Goal: Information Seeking & Learning: Learn about a topic

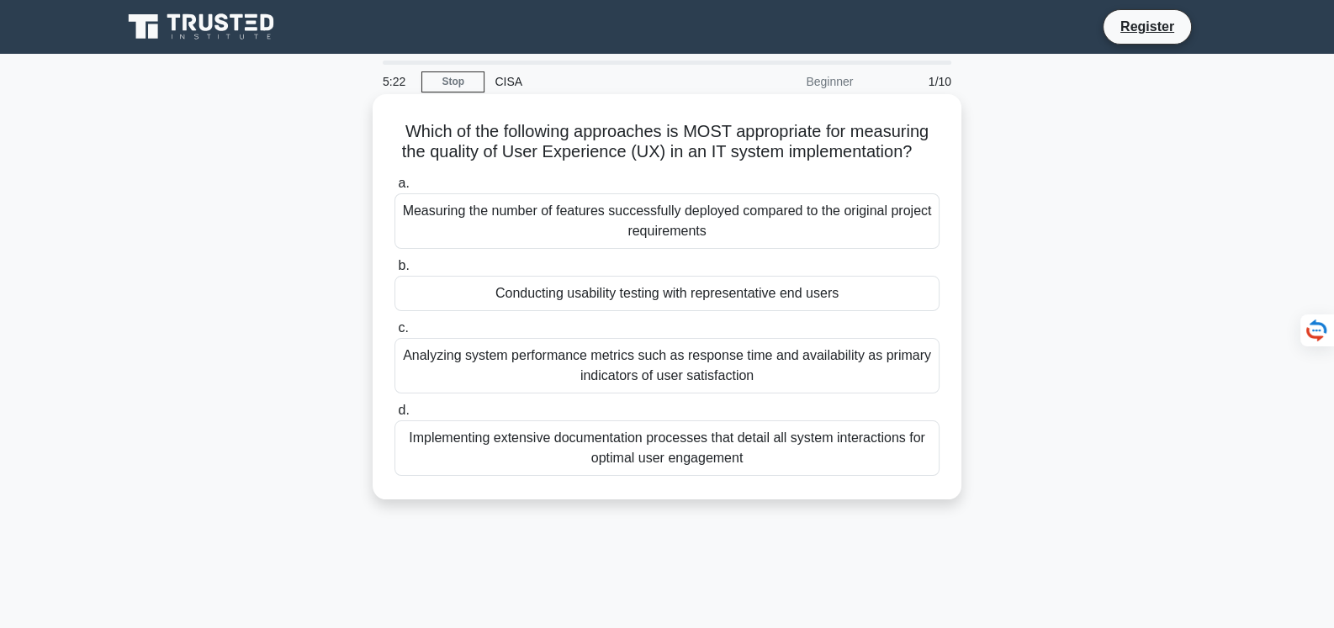
click at [622, 298] on div "Conducting usability testing with representative end users" at bounding box center [667, 293] width 545 height 35
click at [395, 272] on input "b. Conducting usability testing with representative end users" at bounding box center [395, 266] width 0 height 11
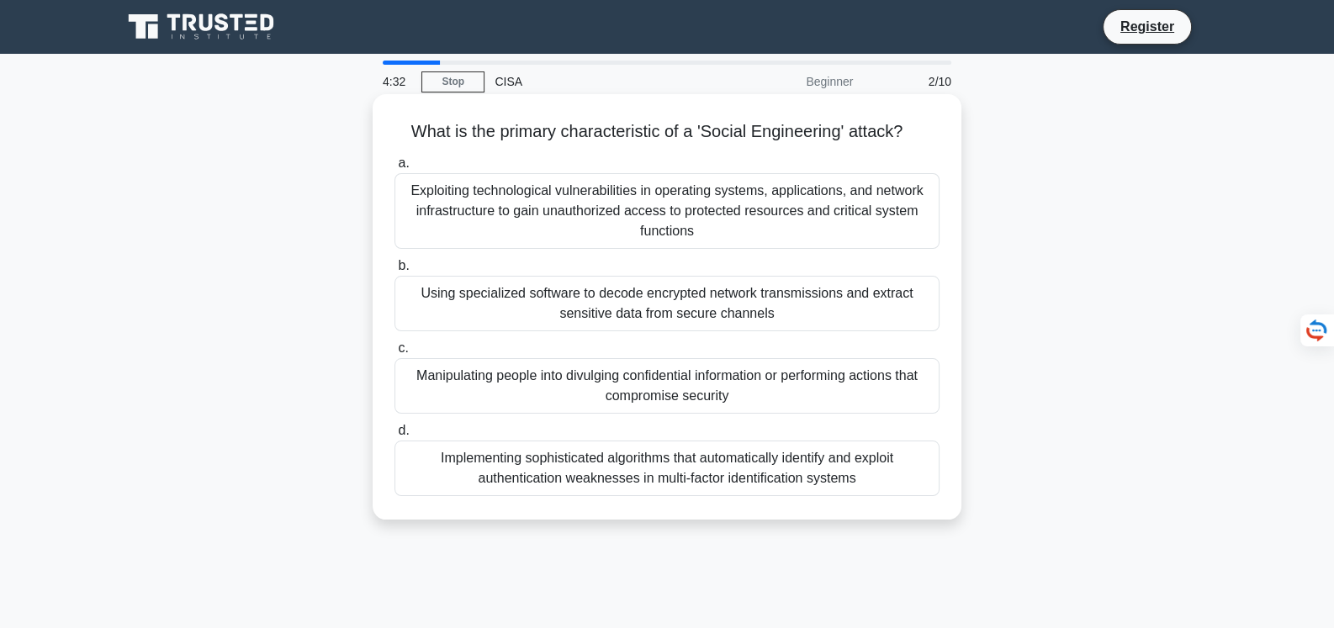
click at [640, 386] on div "Manipulating people into divulging confidential information or performing actio…" at bounding box center [667, 386] width 545 height 56
click at [395, 354] on input "c. Manipulating people into divulging confidential information or performing ac…" at bounding box center [395, 348] width 0 height 11
click at [665, 390] on div "Manipulating people into divulging confidential information or performing actio…" at bounding box center [667, 386] width 545 height 56
click at [395, 354] on input "c. Manipulating people into divulging confidential information or performing ac…" at bounding box center [395, 348] width 0 height 11
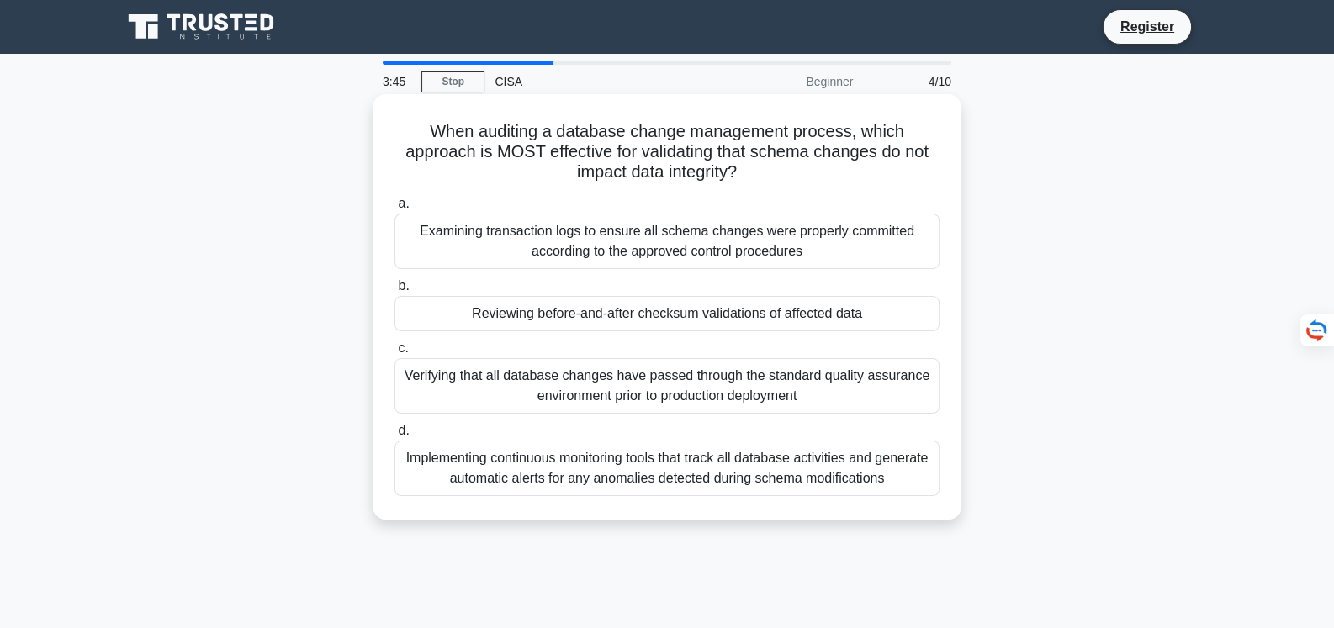
click at [625, 319] on div "Reviewing before-and-after checksum validations of affected data" at bounding box center [667, 313] width 545 height 35
click at [395, 292] on input "b. Reviewing before-and-after checksum validations of affected data" at bounding box center [395, 286] width 0 height 11
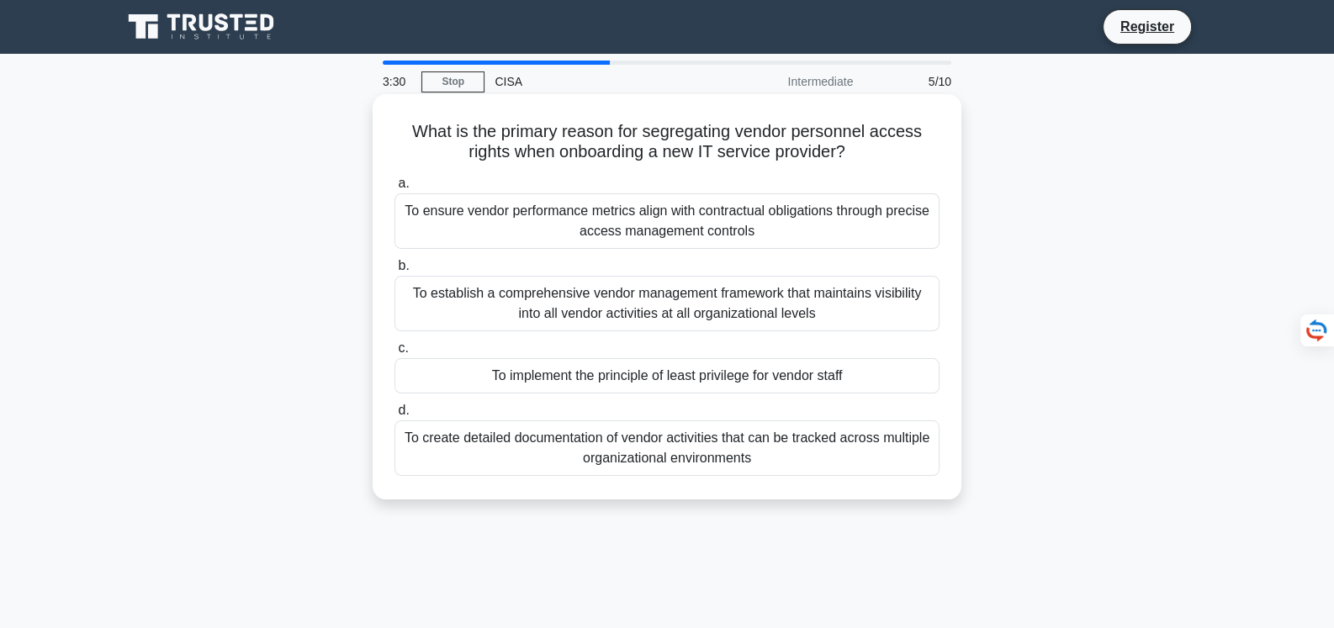
click at [638, 375] on div "To implement the principle of least privilege for vendor staff" at bounding box center [667, 375] width 545 height 35
click at [395, 354] on input "c. To implement the principle of least privilege for vendor staff" at bounding box center [395, 348] width 0 height 11
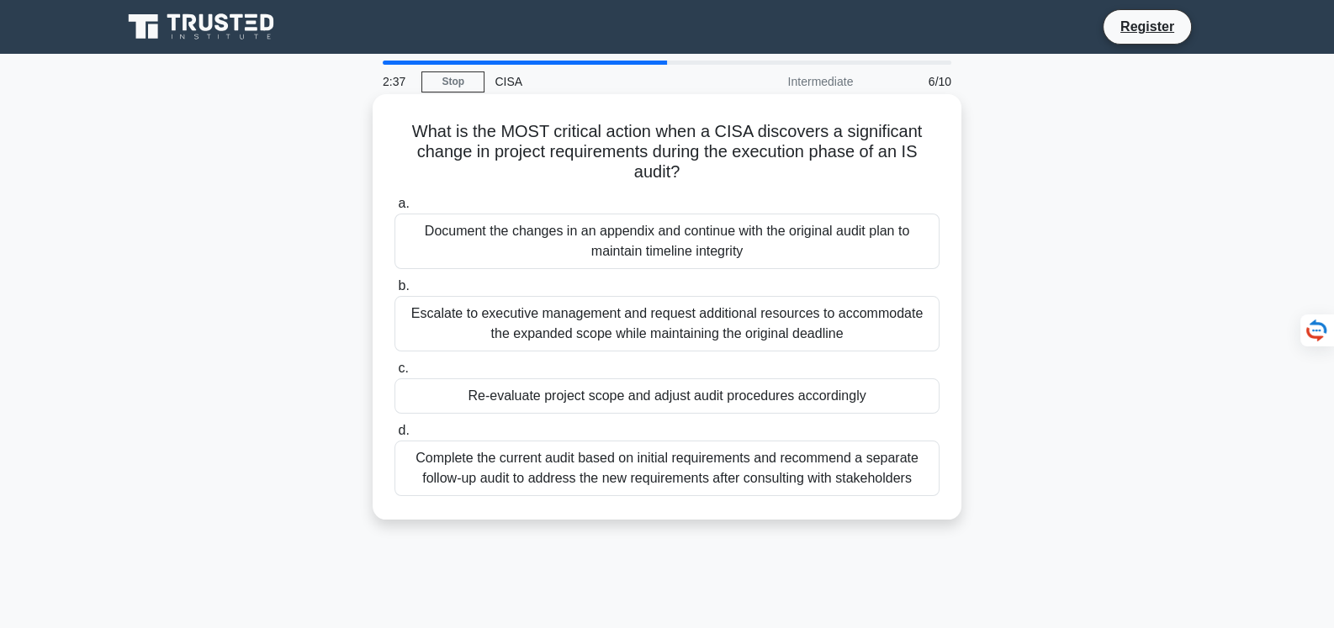
click at [633, 395] on div "Re-evaluate project scope and adjust audit procedures accordingly" at bounding box center [667, 396] width 545 height 35
click at [395, 374] on input "c. Re-evaluate project scope and adjust audit procedures accordingly" at bounding box center [395, 368] width 0 height 11
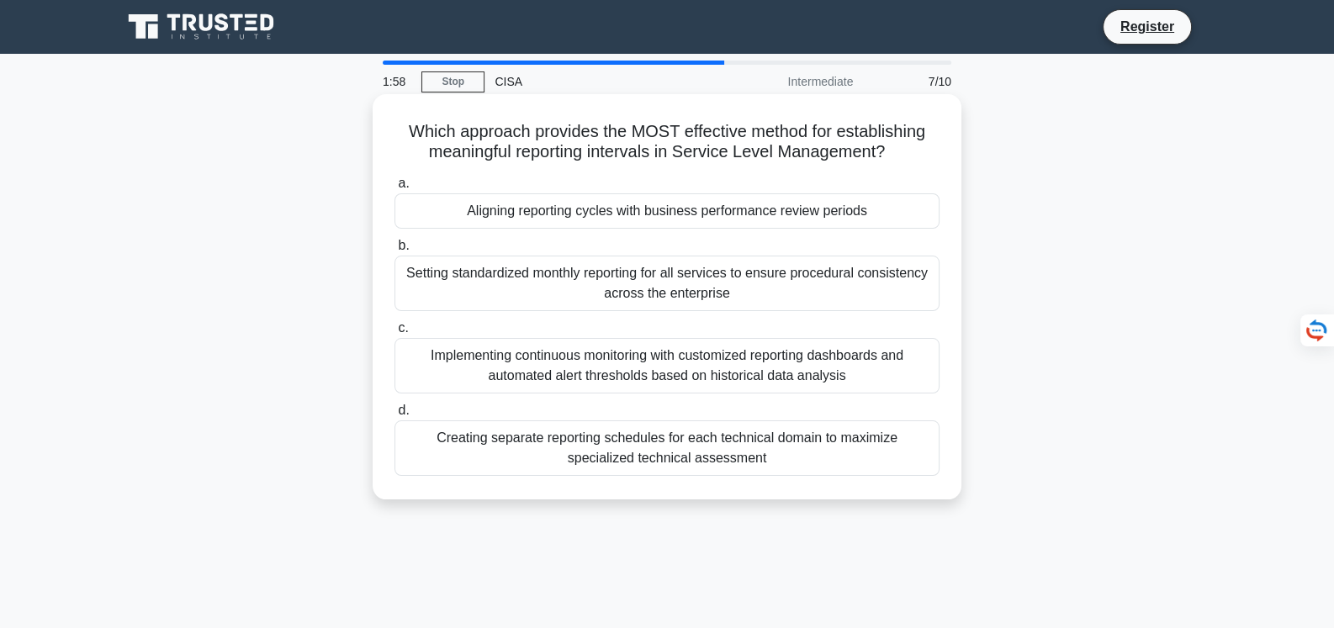
click at [648, 285] on div "Setting standardized monthly reporting for all services to ensure procedural co…" at bounding box center [667, 284] width 545 height 56
click at [395, 252] on input "b. Setting standardized monthly reporting for all services to ensure procedural…" at bounding box center [395, 246] width 0 height 11
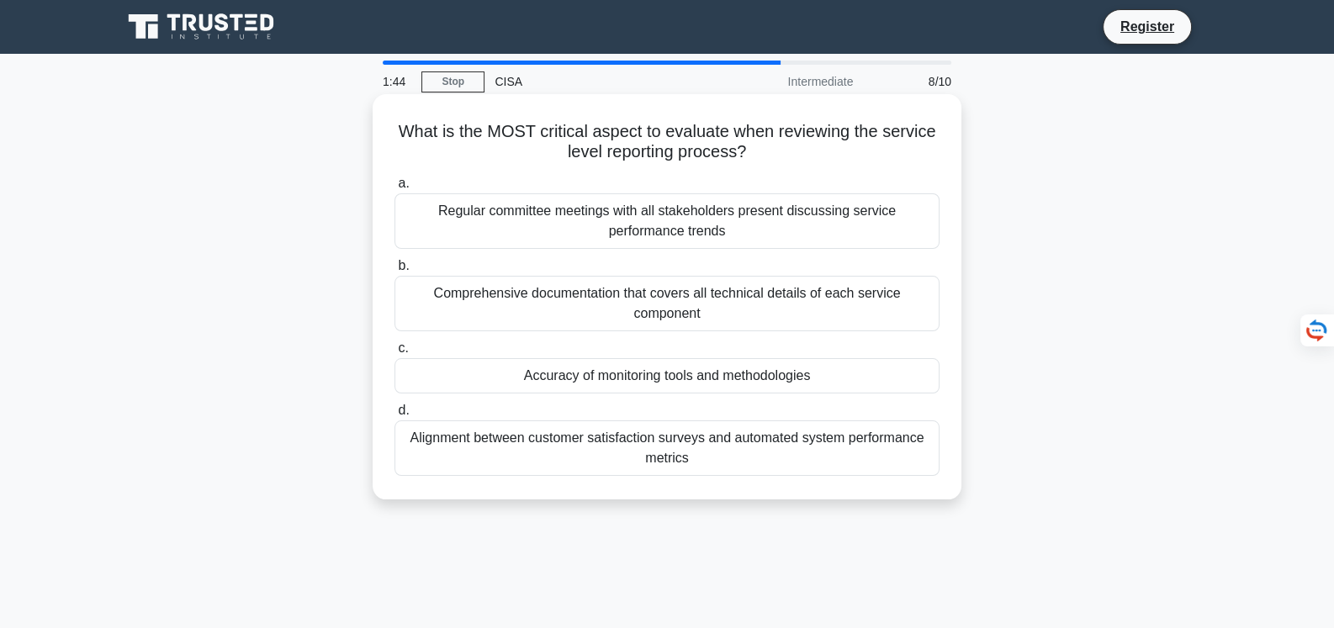
click at [710, 451] on div "Alignment between customer satisfaction surveys and automated system performanc…" at bounding box center [667, 449] width 545 height 56
click at [395, 416] on input "d. Alignment between customer satisfaction surveys and automated system perform…" at bounding box center [395, 410] width 0 height 11
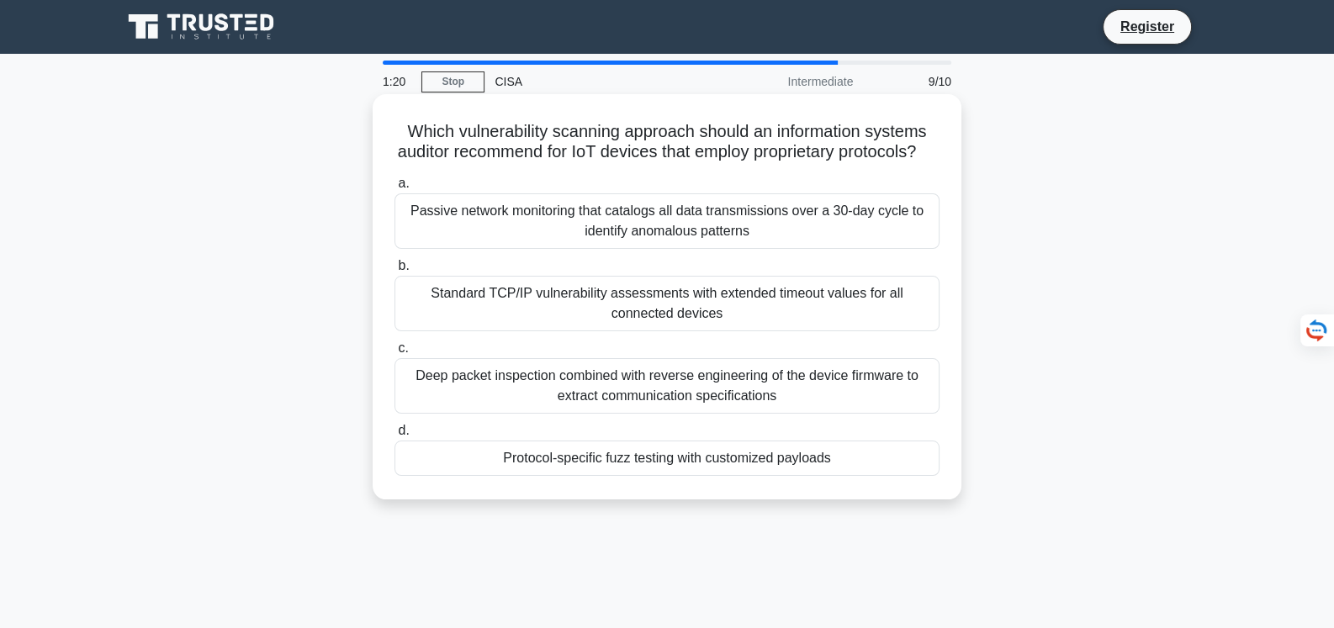
click at [653, 331] on div "Standard TCP/IP vulnerability assessments with extended timeout values for all …" at bounding box center [667, 304] width 545 height 56
click at [395, 272] on input "b. Standard TCP/IP vulnerability assessments with extended timeout values for a…" at bounding box center [395, 266] width 0 height 11
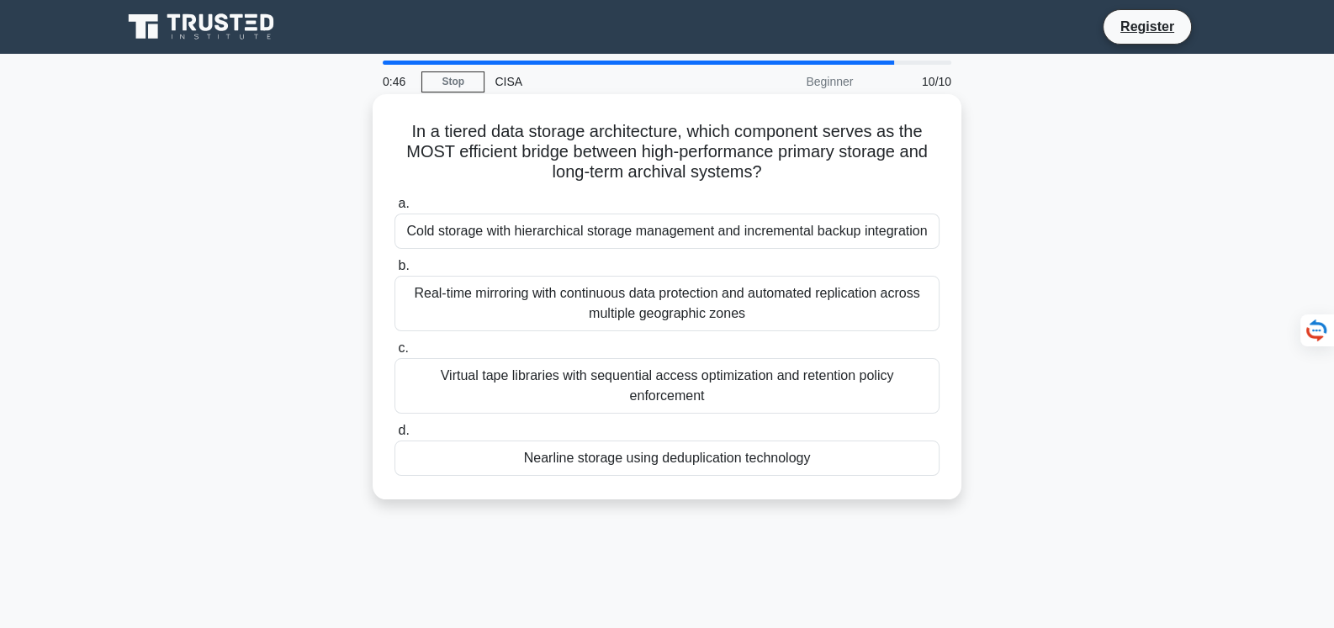
click at [650, 240] on div "Cold storage with hierarchical storage management and incremental backup integr…" at bounding box center [667, 231] width 545 height 35
click at [395, 209] on input "a. Cold storage with hierarchical storage management and incremental backup int…" at bounding box center [395, 204] width 0 height 11
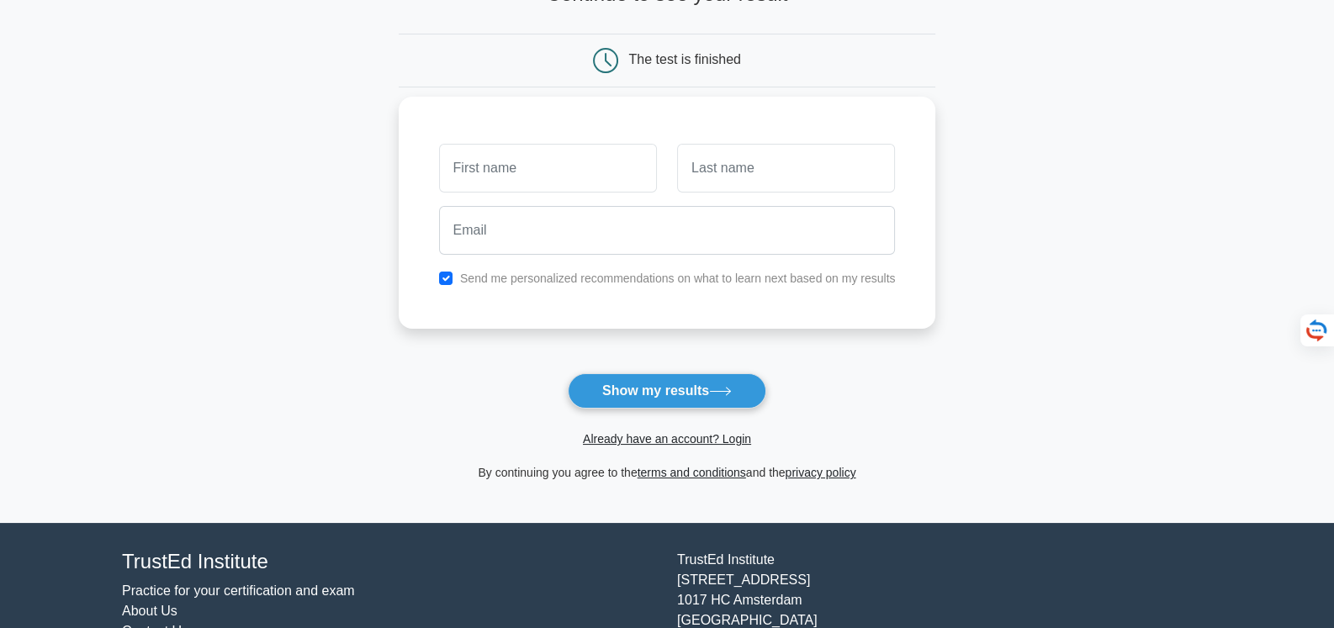
scroll to position [48, 0]
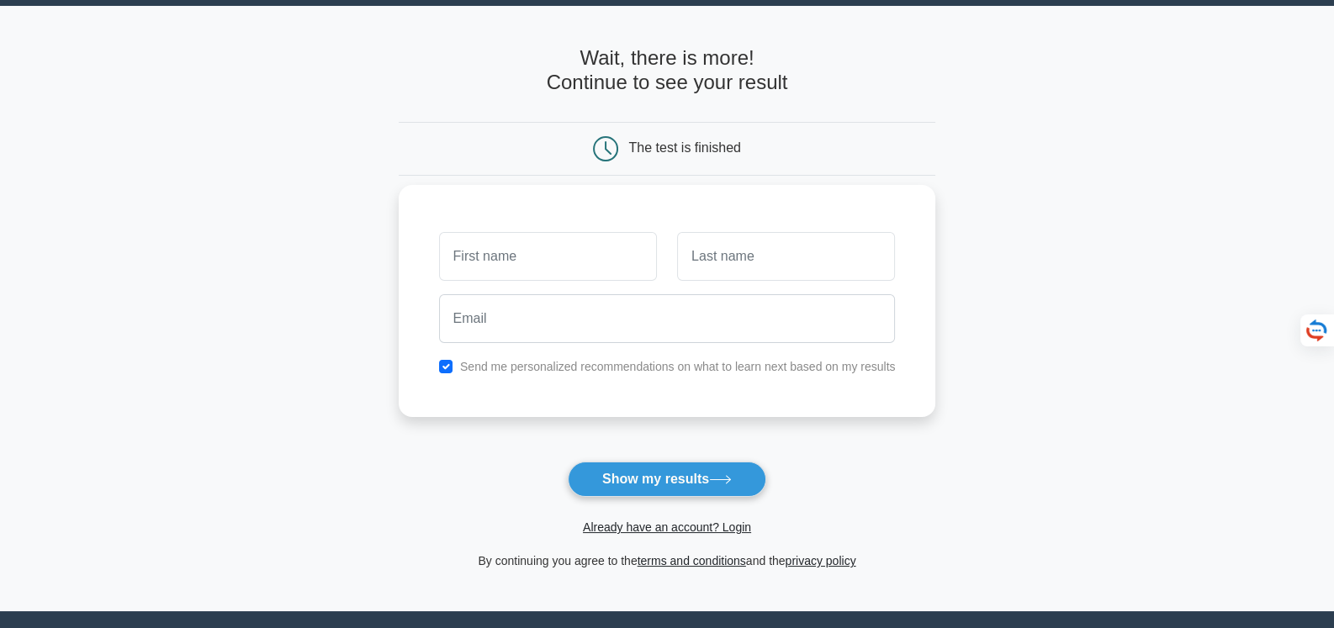
click at [602, 252] on input "text" at bounding box center [548, 256] width 218 height 49
drag, startPoint x: 596, startPoint y: 256, endPoint x: 283, endPoint y: 236, distance: 313.6
click at [283, 236] on main "Wait, there is more! Continue to see your result The test is finished [GEOGRAPH…" at bounding box center [667, 309] width 1334 height 606
type input "MR"
click at [737, 247] on input "text" at bounding box center [786, 256] width 218 height 49
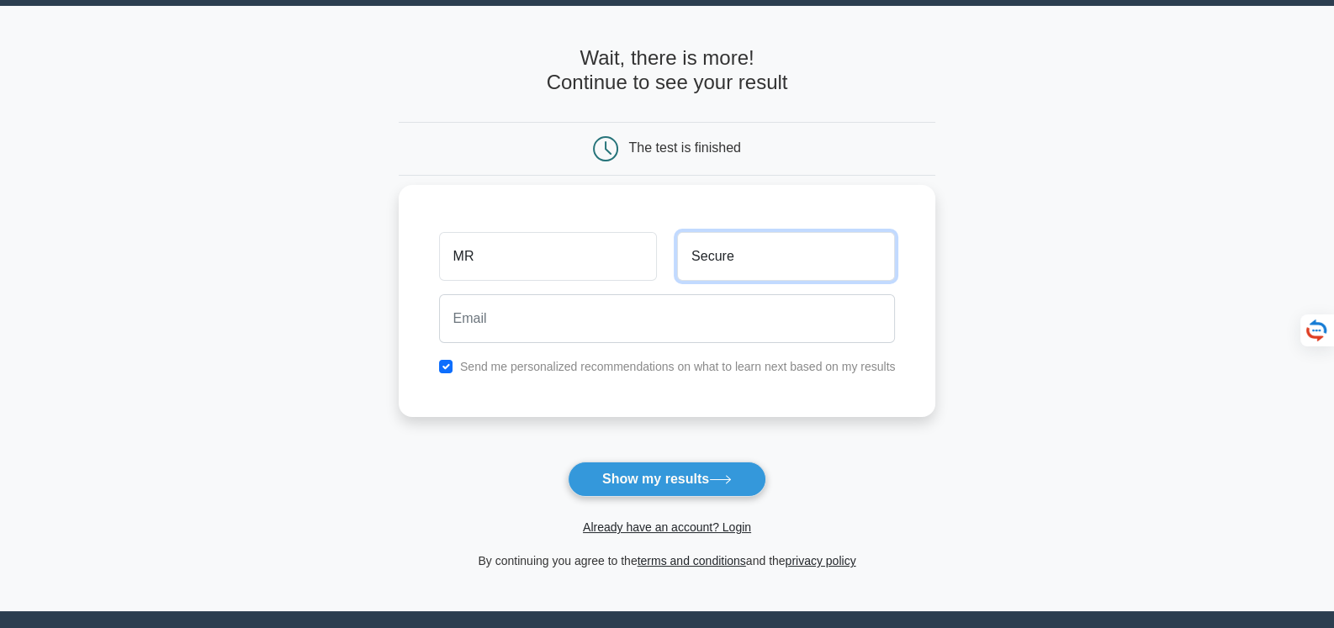
type input "Secure"
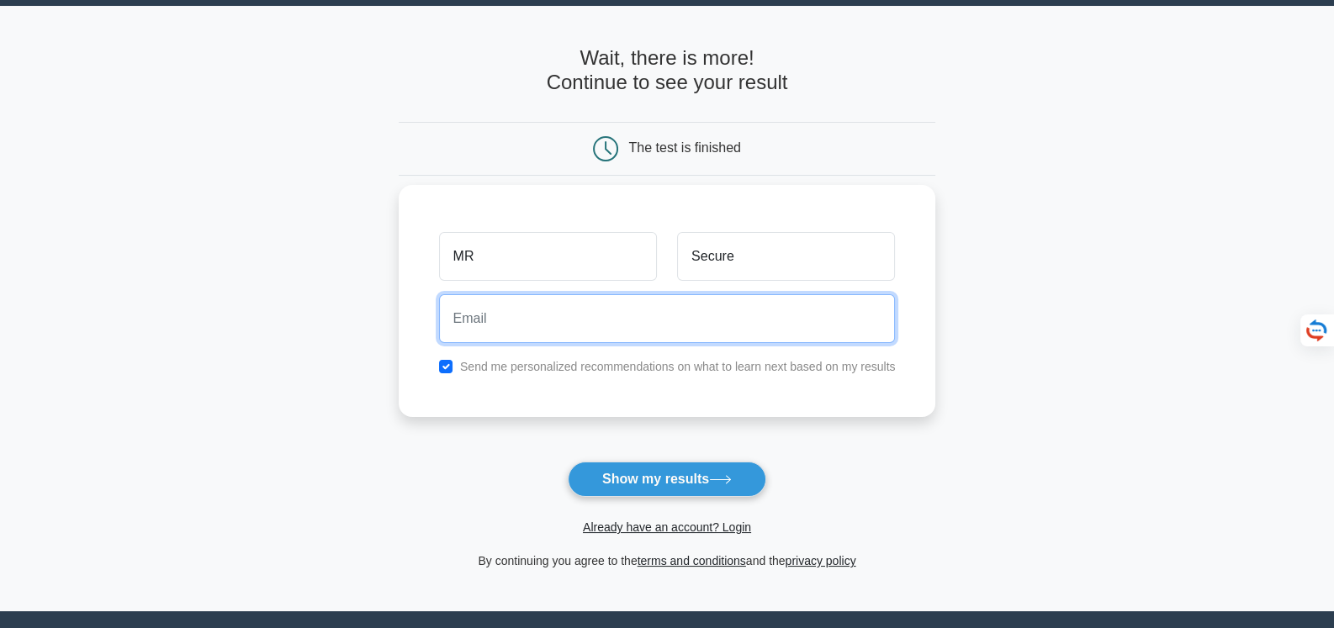
click at [610, 327] on input "email" at bounding box center [667, 318] width 457 height 49
type input "[EMAIL_ADDRESS][DOMAIN_NAME]"
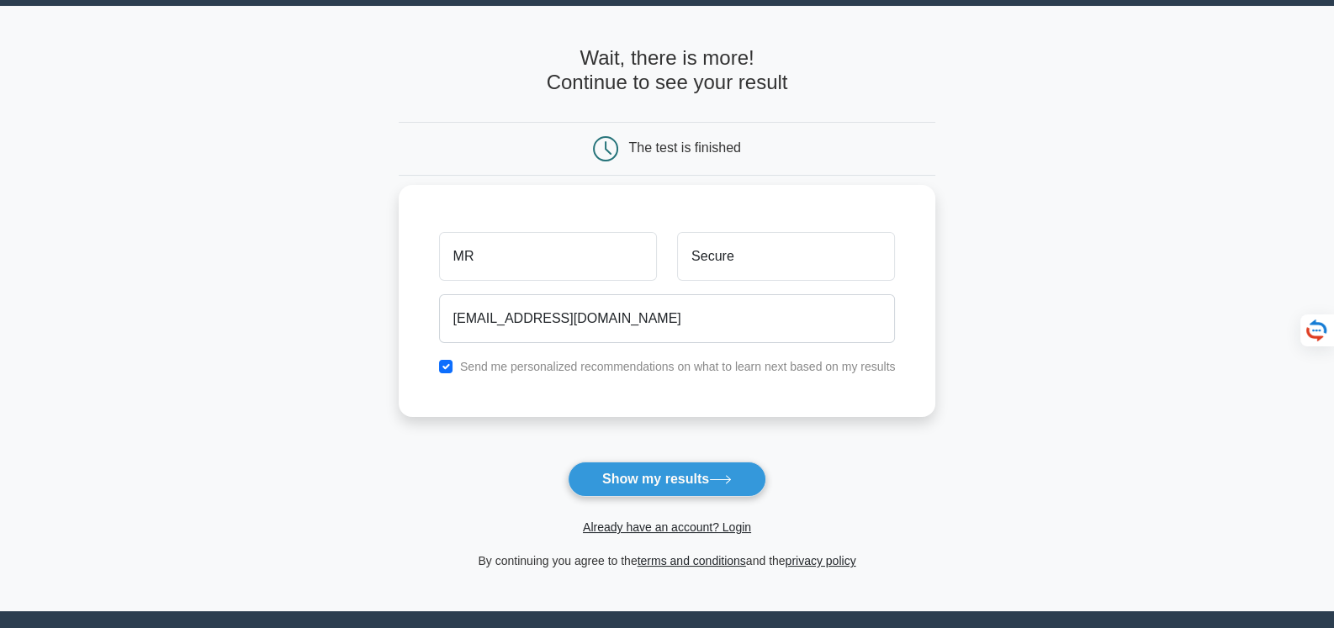
click at [634, 365] on label "Send me personalized recommendations on what to learn next based on my results" at bounding box center [678, 366] width 436 height 13
click at [447, 364] on input "checkbox" at bounding box center [445, 366] width 13 height 13
checkbox input "false"
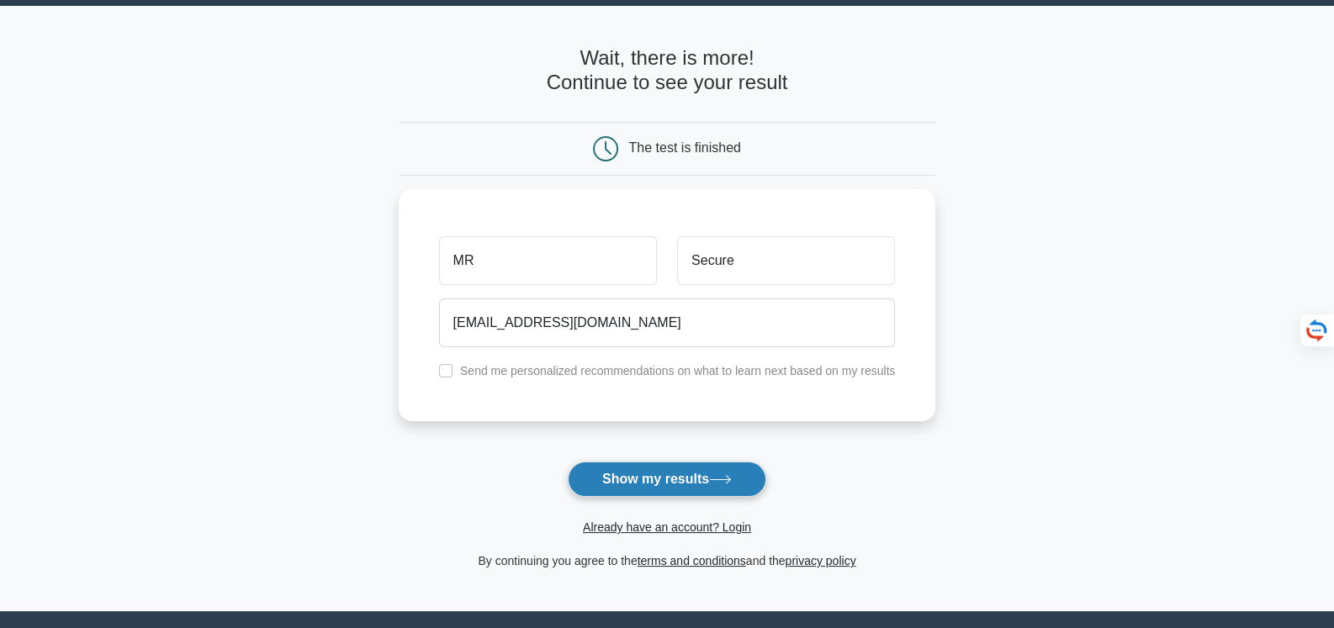
click at [638, 484] on button "Show my results" at bounding box center [667, 479] width 199 height 35
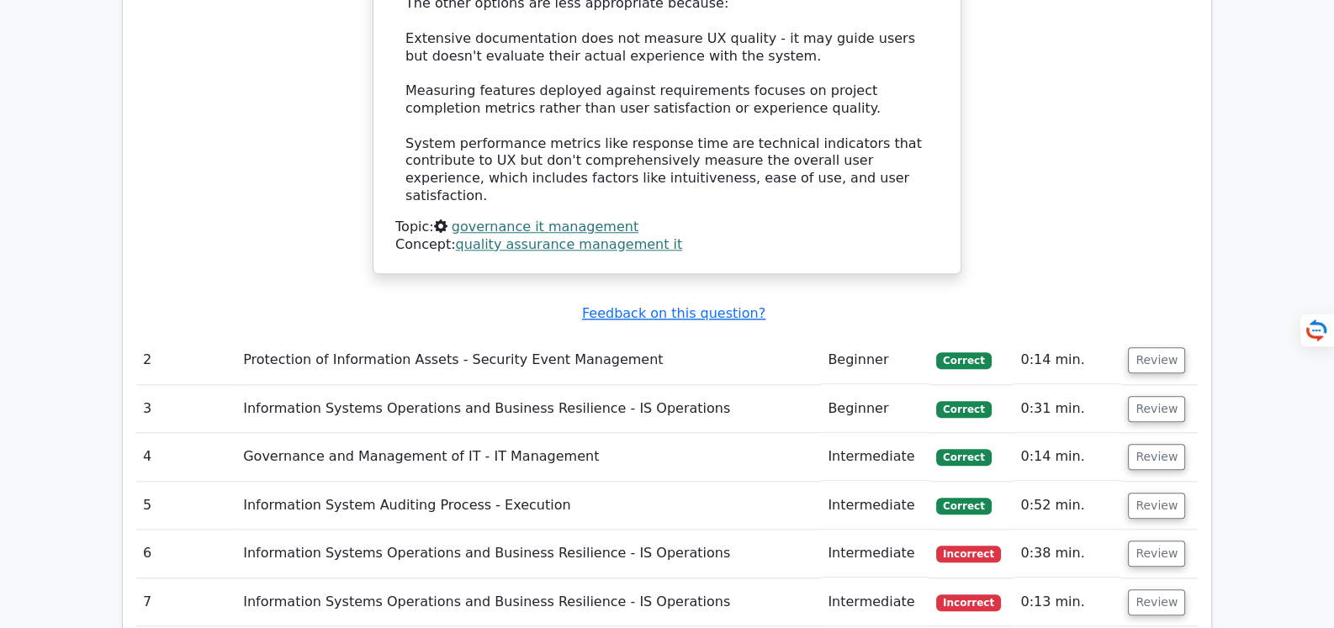
scroll to position [2187, 0]
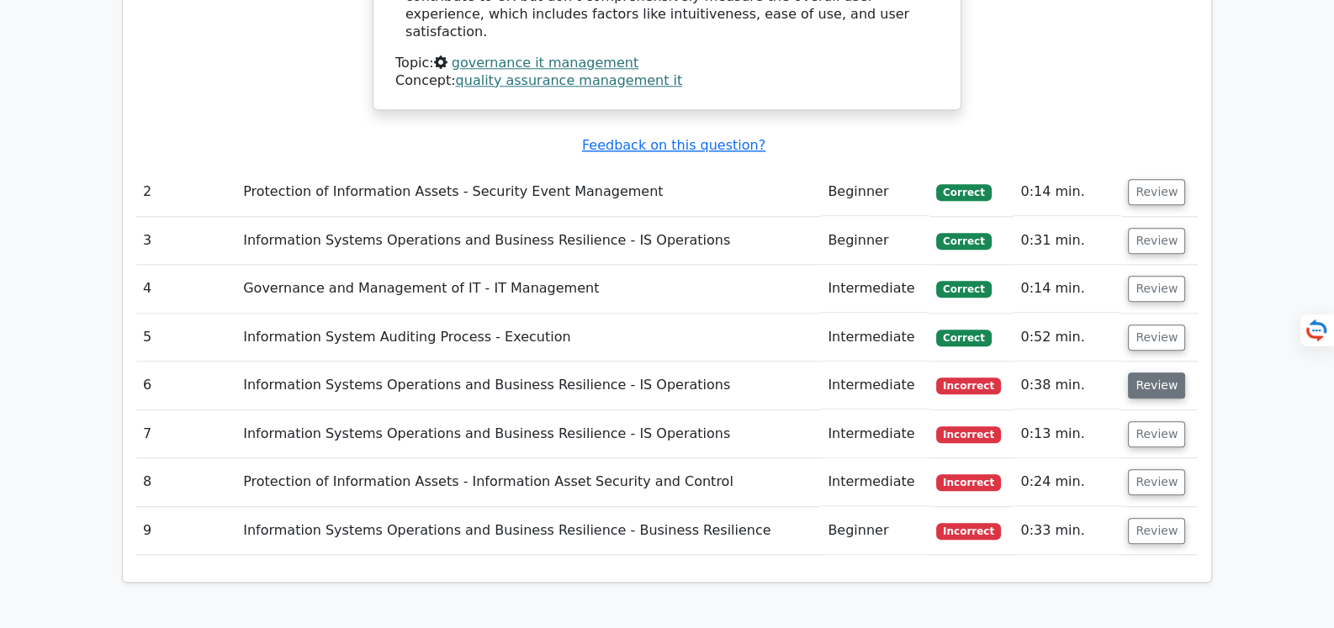
click at [1152, 373] on button "Review" at bounding box center [1156, 386] width 57 height 26
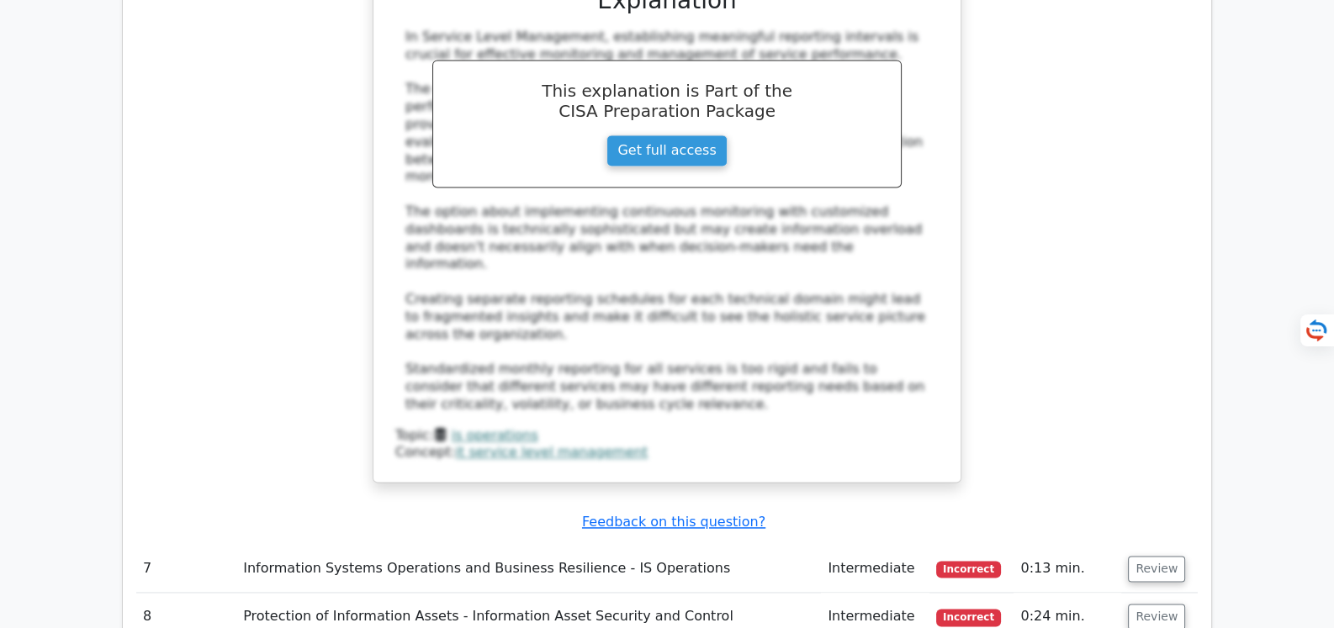
scroll to position [3027, 0]
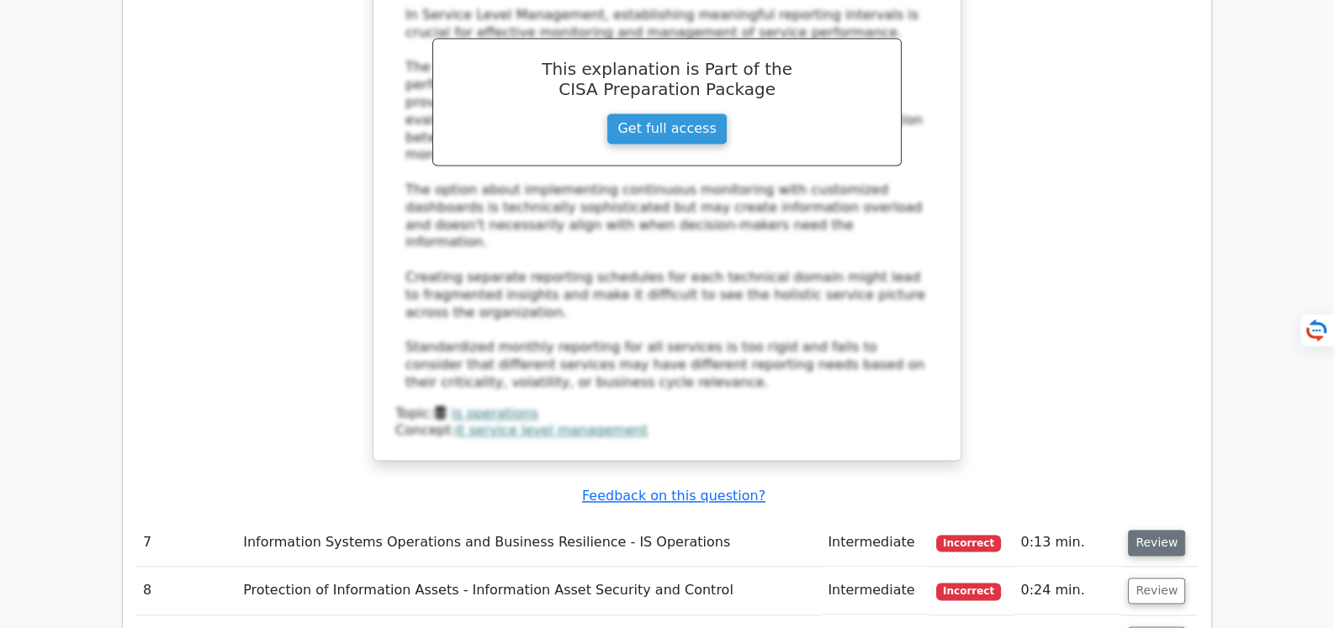
click at [1146, 530] on button "Review" at bounding box center [1156, 543] width 57 height 26
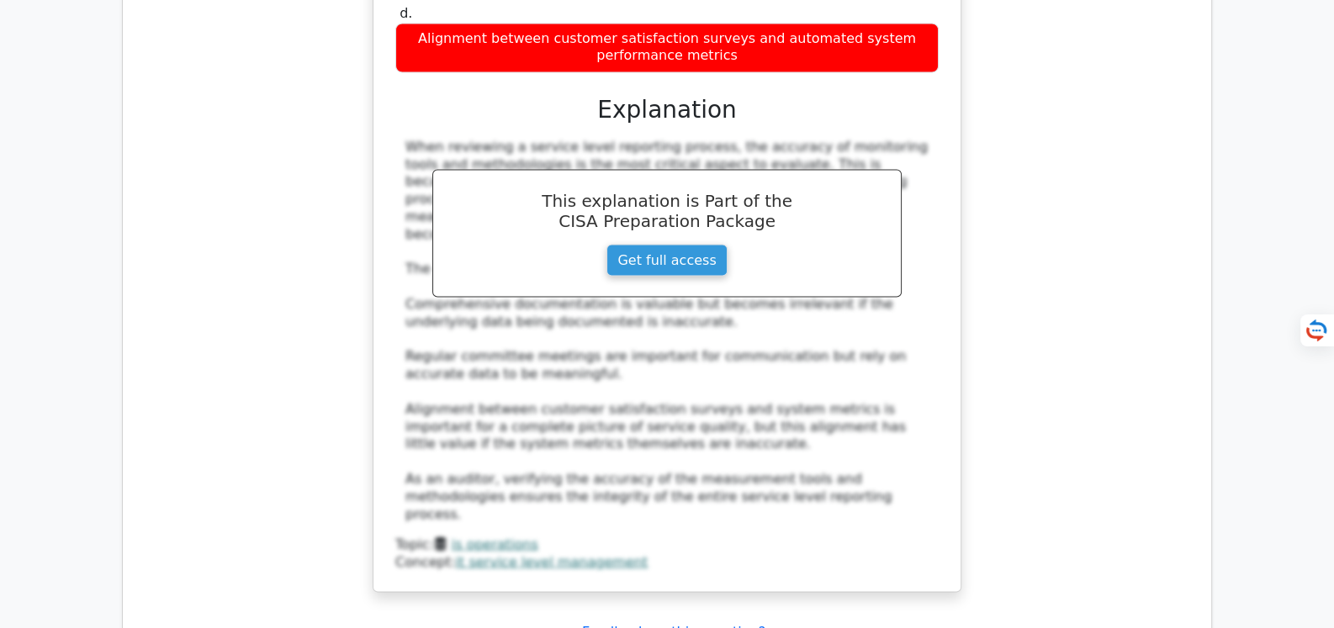
scroll to position [4122, 0]
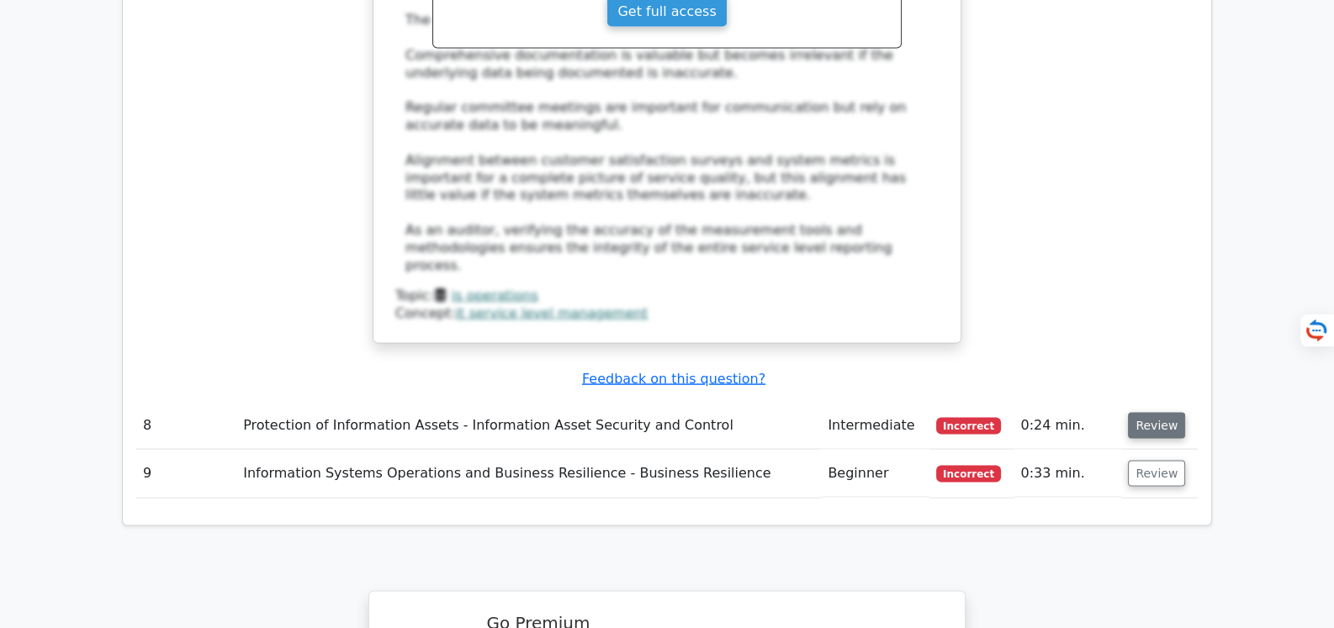
click at [1148, 413] on button "Review" at bounding box center [1156, 426] width 57 height 26
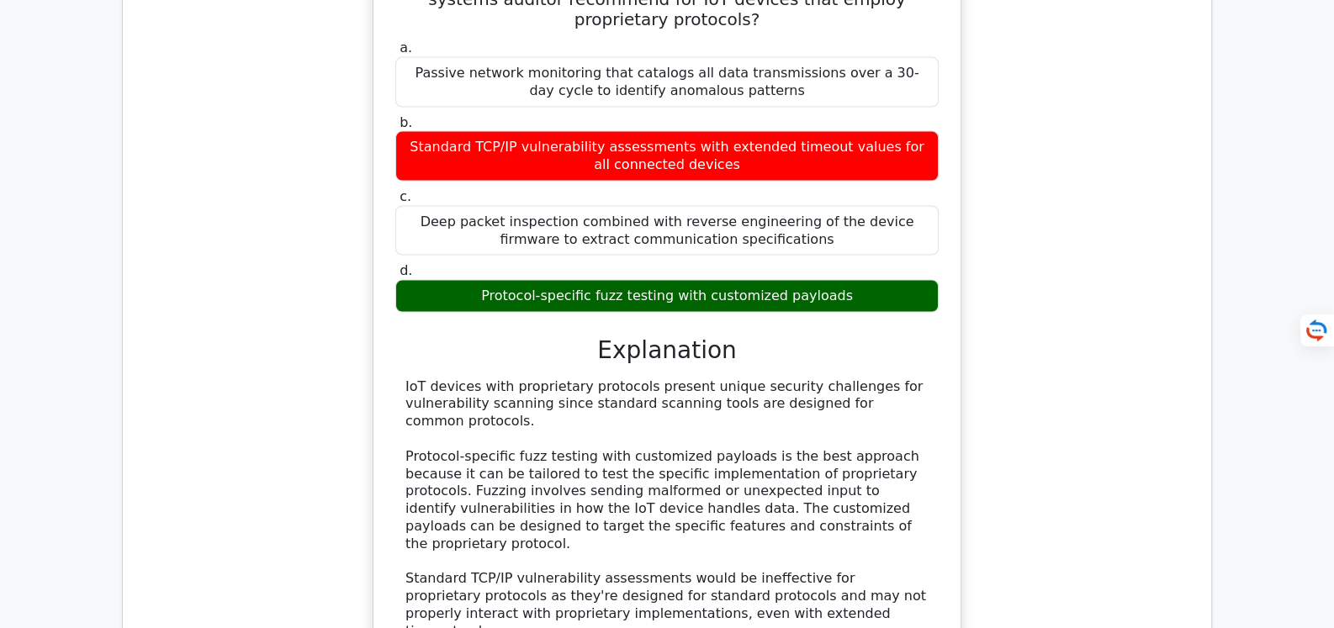
scroll to position [4879, 0]
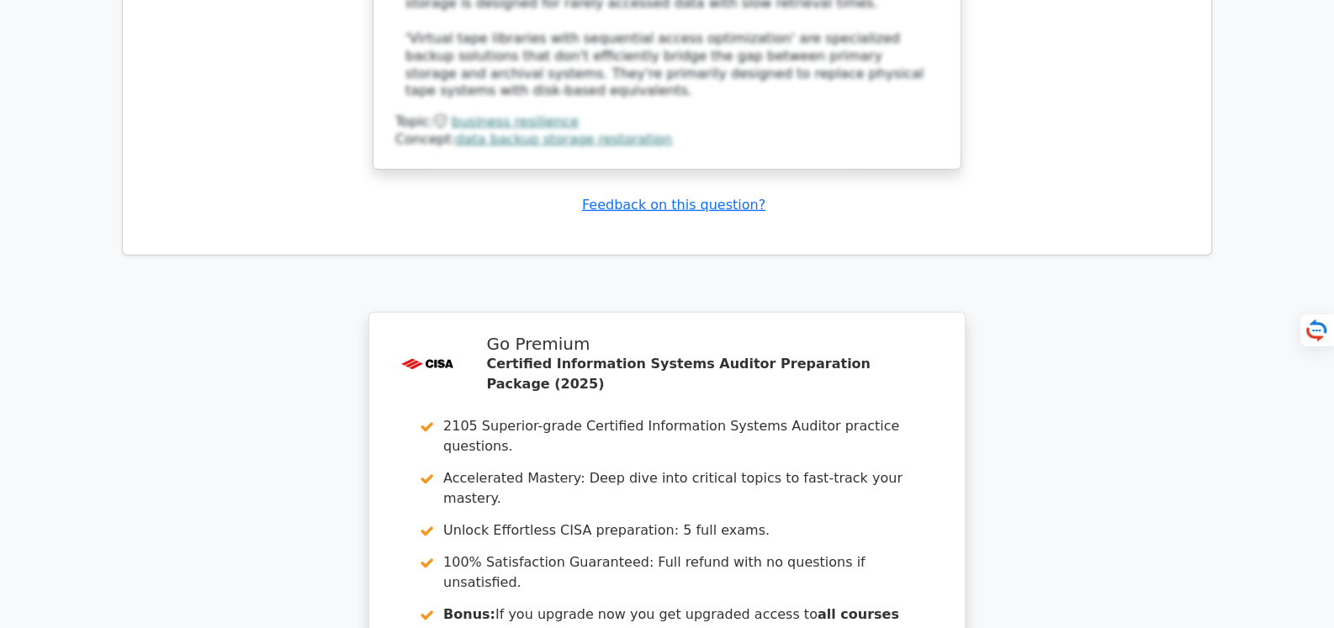
scroll to position [6474, 0]
